Goal: Navigation & Orientation: Find specific page/section

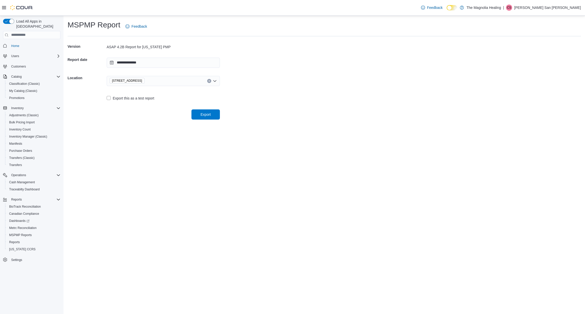
click at [23, 43] on span "Home" at bounding box center [34, 46] width 51 height 6
